Goal: Task Accomplishment & Management: Manage account settings

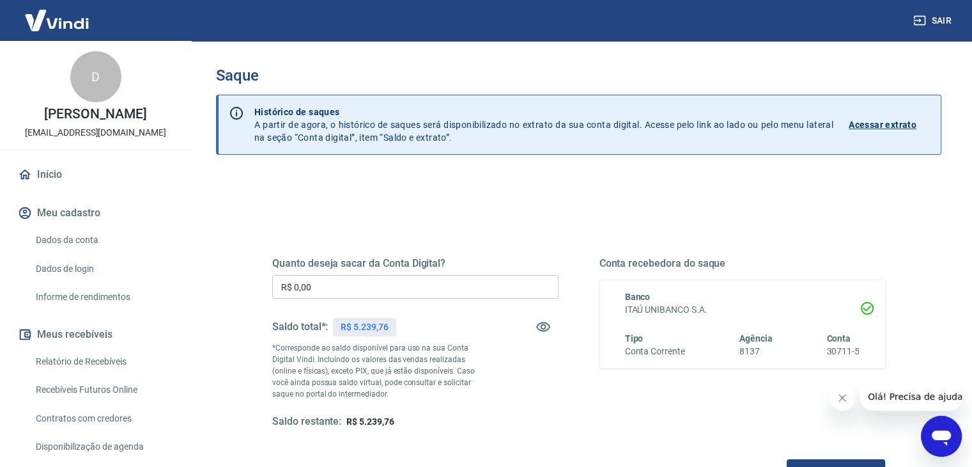
click at [387, 284] on input "R$ 0,00" at bounding box center [415, 287] width 286 height 24
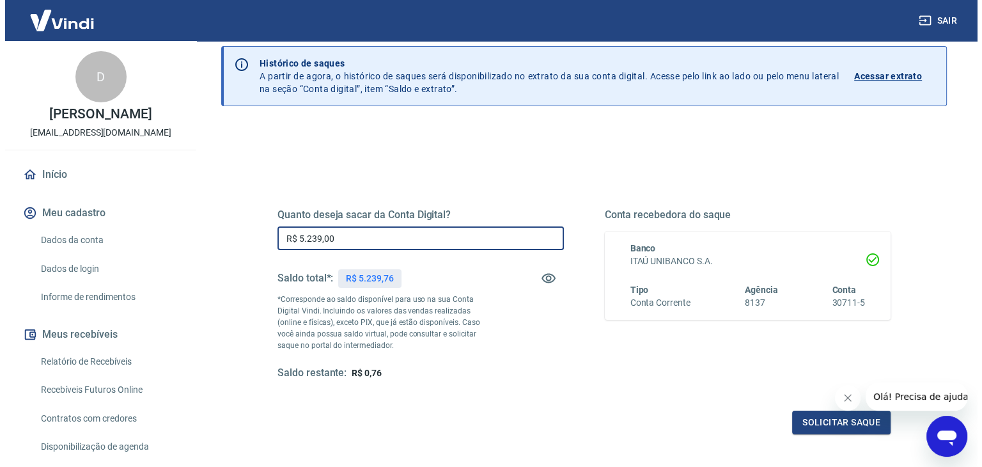
scroll to position [165, 0]
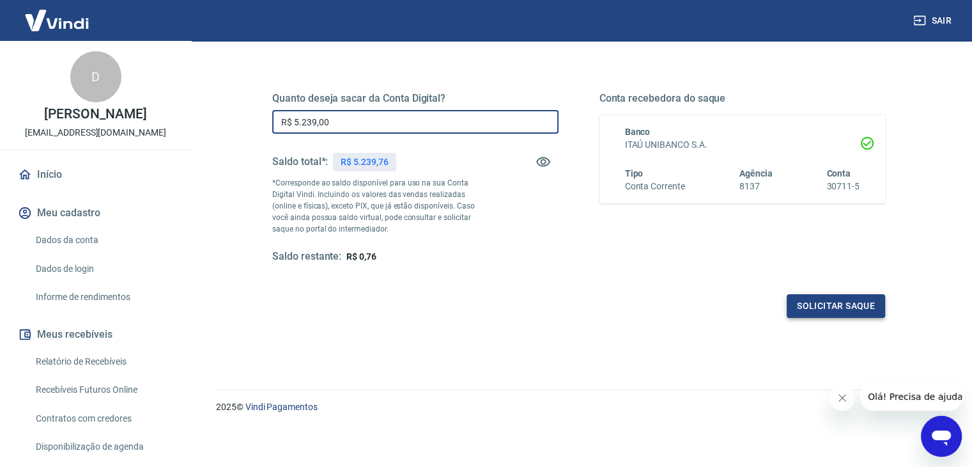
type input "R$ 5.239,00"
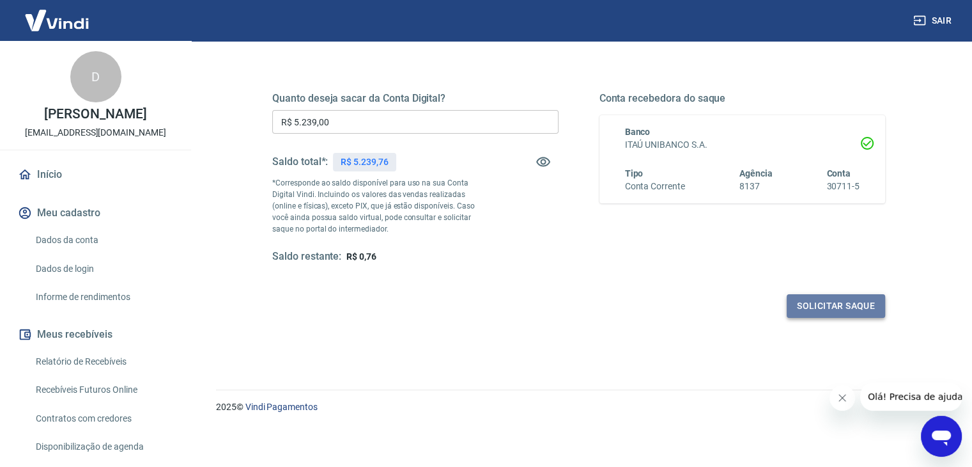
click at [828, 303] on button "Solicitar saque" at bounding box center [836, 306] width 98 height 24
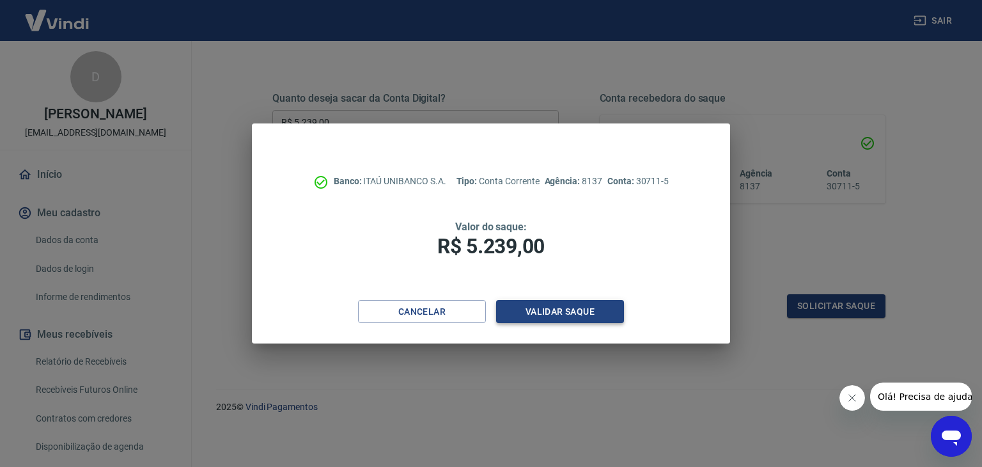
click at [603, 323] on div "Cancelar Validar saque" at bounding box center [491, 322] width 478 height 44
click at [585, 313] on button "Validar saque" at bounding box center [560, 312] width 128 height 24
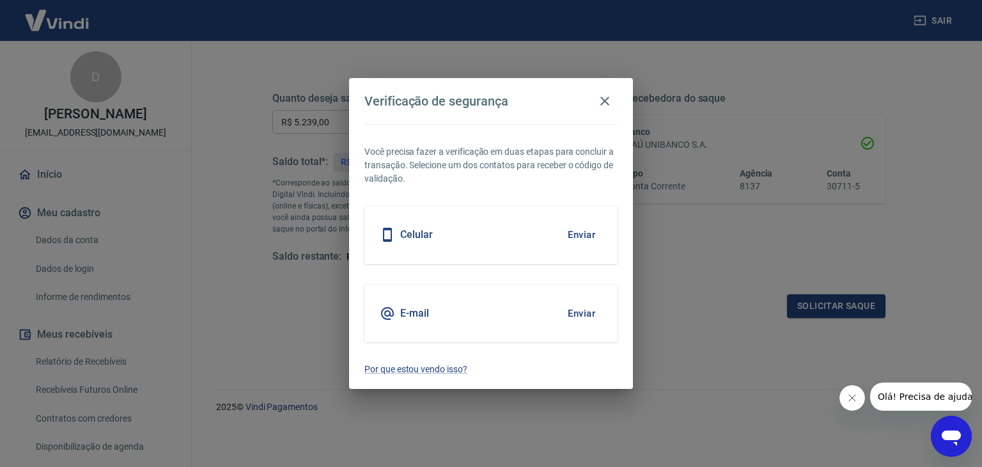
click at [547, 317] on div "E-mail Enviar" at bounding box center [490, 313] width 253 height 58
click at [571, 312] on button "Enviar" at bounding box center [582, 313] width 42 height 27
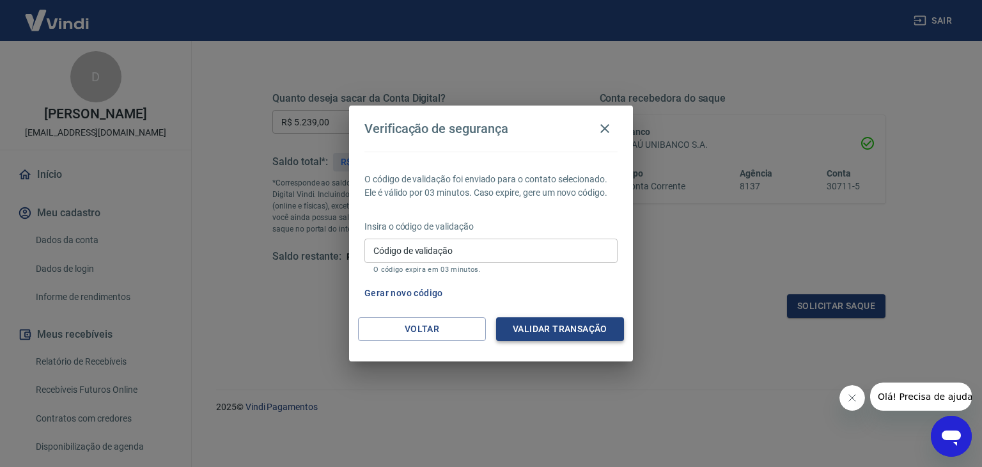
click at [566, 328] on button "Validar transação" at bounding box center [560, 329] width 128 height 24
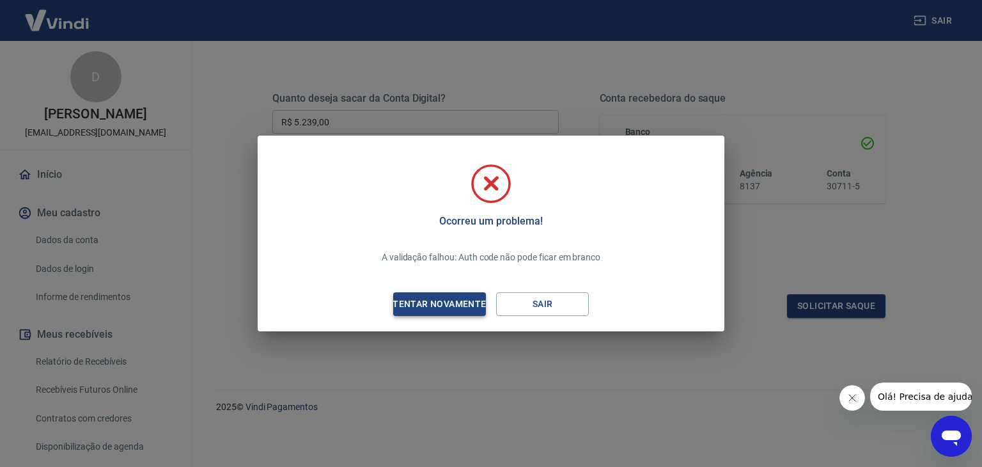
click at [466, 306] on div "Tentar novamente" at bounding box center [439, 304] width 124 height 16
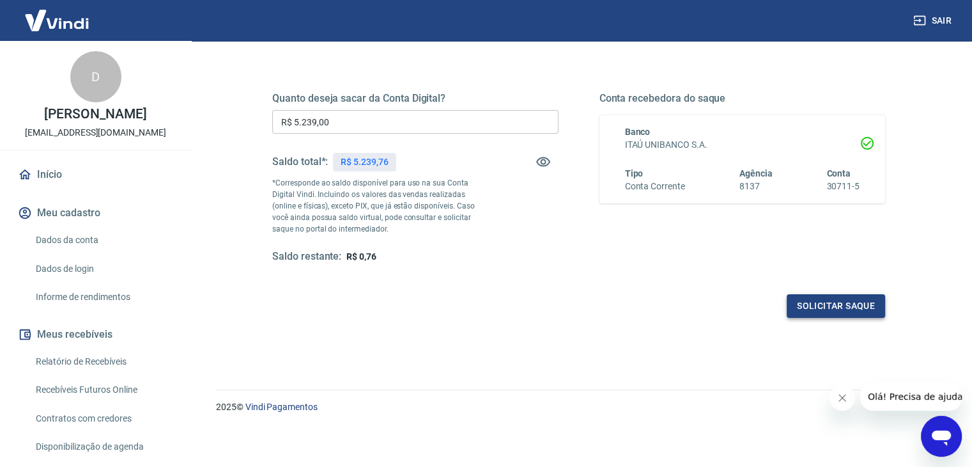
click at [816, 305] on button "Solicitar saque" at bounding box center [836, 306] width 98 height 24
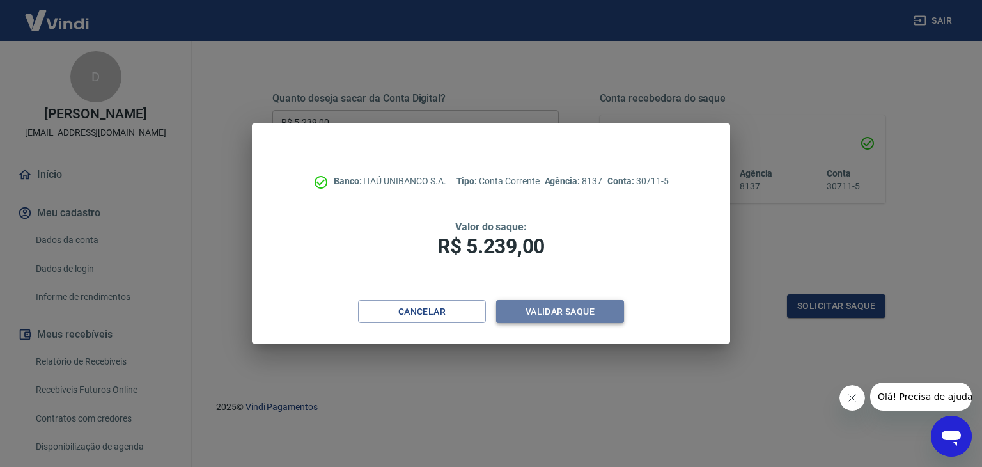
click at [587, 304] on button "Validar saque" at bounding box center [560, 312] width 128 height 24
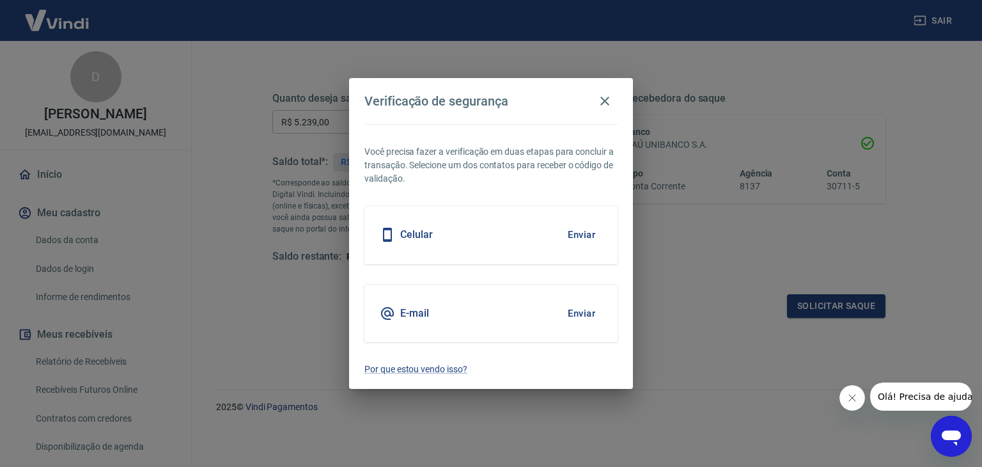
click at [587, 238] on button "Enviar" at bounding box center [582, 234] width 42 height 27
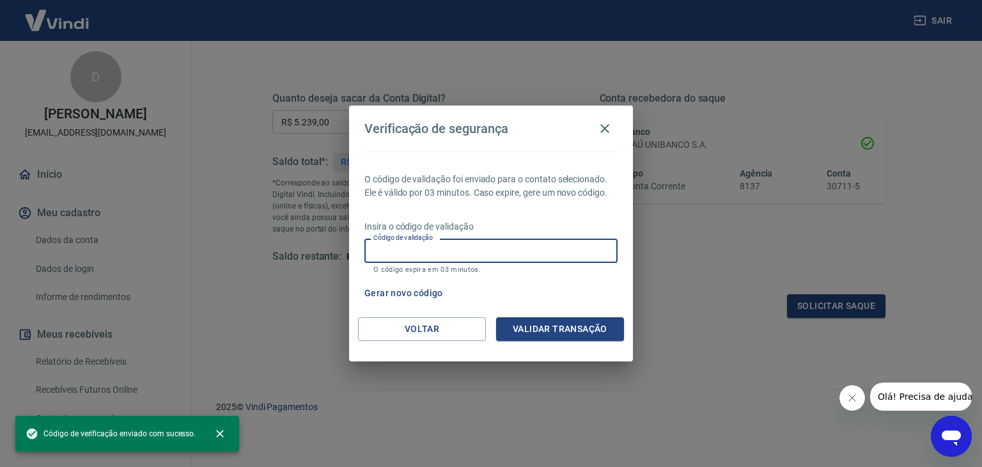
click at [529, 245] on input "Código de validação" at bounding box center [490, 250] width 253 height 24
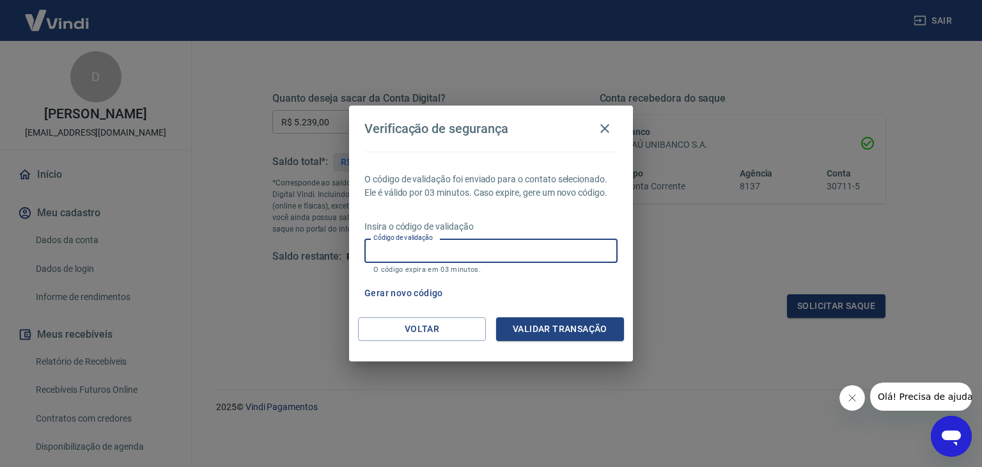
click at [403, 261] on input "Código de validação" at bounding box center [490, 250] width 253 height 24
type input "239147"
click at [573, 339] on button "Validar transação" at bounding box center [560, 329] width 128 height 24
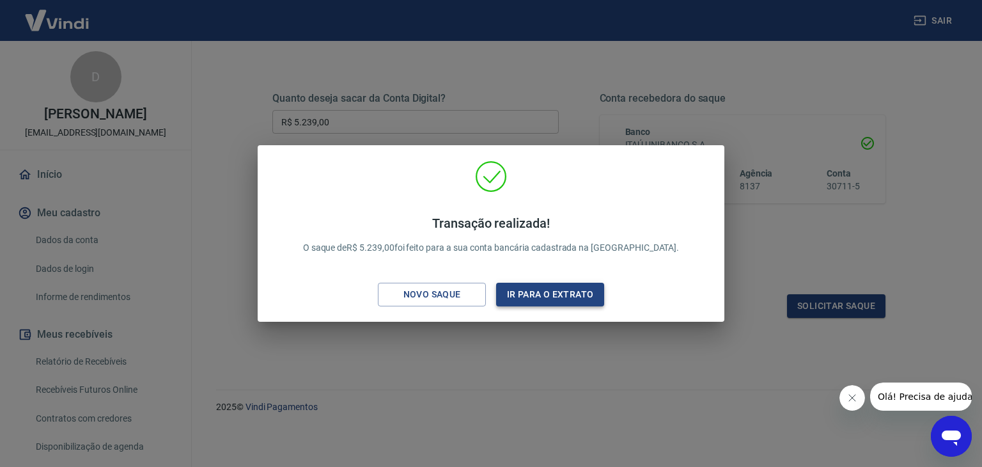
click at [571, 291] on button "Ir para o extrato" at bounding box center [550, 295] width 108 height 24
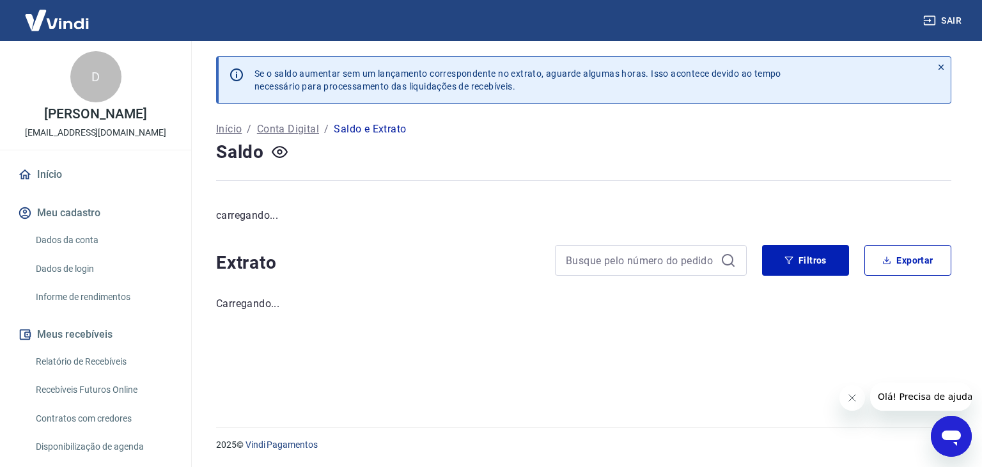
click at [45, 173] on link "Início" at bounding box center [95, 174] width 160 height 28
